Goal: Transaction & Acquisition: Purchase product/service

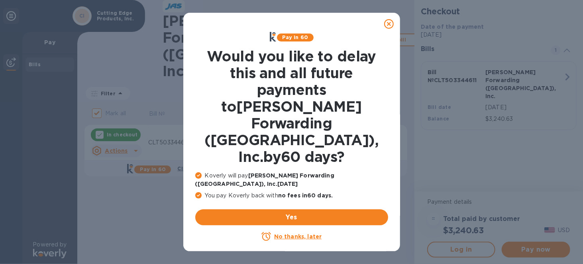
click at [389, 26] on icon at bounding box center [389, 24] width 10 height 10
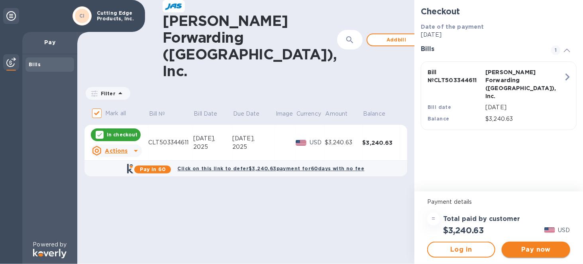
click at [530, 248] on span "Pay now" at bounding box center [535, 250] width 55 height 10
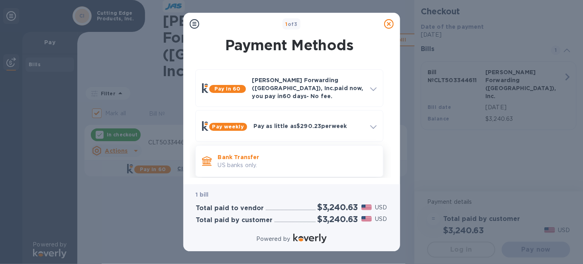
click at [247, 153] on p "Bank Transfer" at bounding box center [297, 157] width 159 height 8
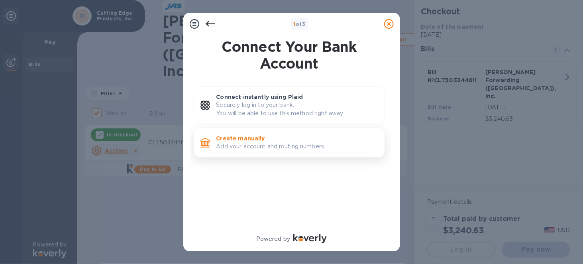
click at [253, 139] on p "Create manually" at bounding box center [297, 138] width 162 height 8
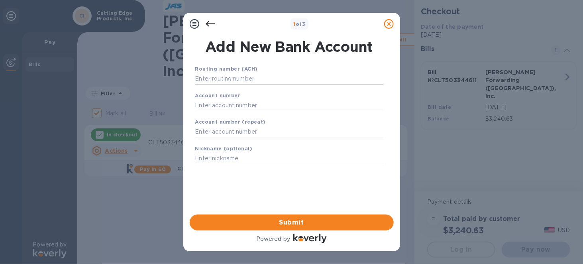
click at [259, 78] on input "text" at bounding box center [289, 79] width 188 height 12
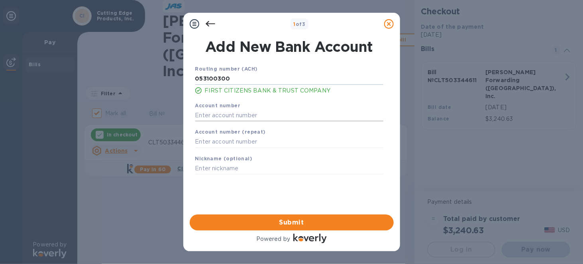
type input "053100300"
click at [254, 116] on input "text" at bounding box center [289, 115] width 188 height 12
type input "007210151378"
click at [251, 138] on input "text" at bounding box center [289, 142] width 188 height 12
type input "007210151378"
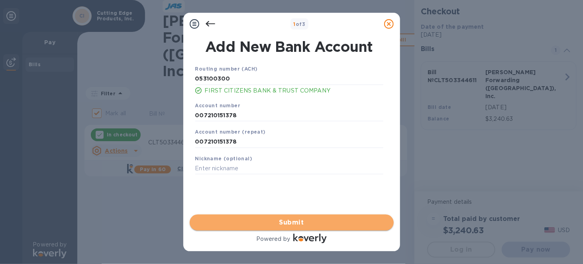
click at [301, 218] on span "Submit" at bounding box center [291, 223] width 191 height 10
